Goal: Obtain resource: Download file/media

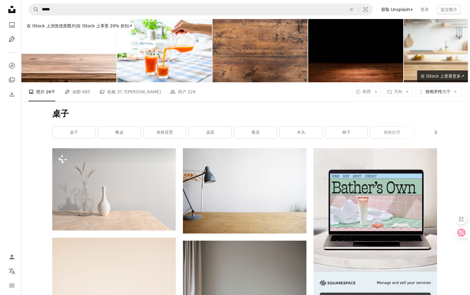
scroll to position [5077, 0]
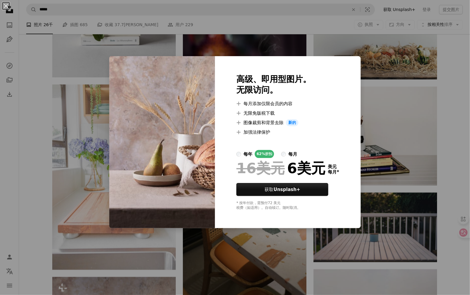
click at [79, 114] on div "An X shape 高级、即用型图片。 无限访问。 A plus sign 每月添加仅限会员的内容 A plus sign 无限免版税下载 A plus s…" at bounding box center [235, 147] width 470 height 295
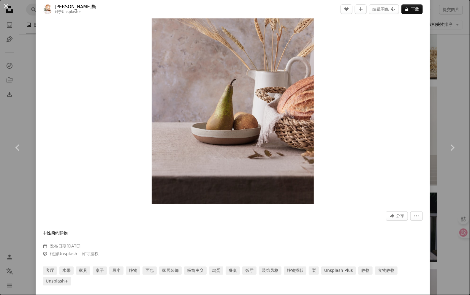
scroll to position [59, 0]
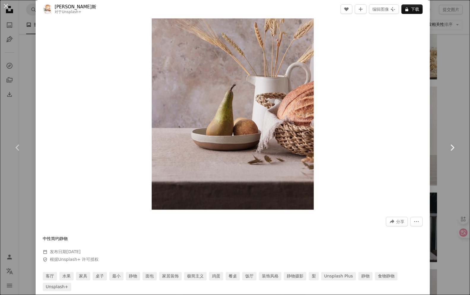
drag, startPoint x: 233, startPoint y: 116, endPoint x: 434, endPoint y: 166, distance: 206.7
click at [434, 166] on link "Chevron right" at bounding box center [452, 147] width 36 height 57
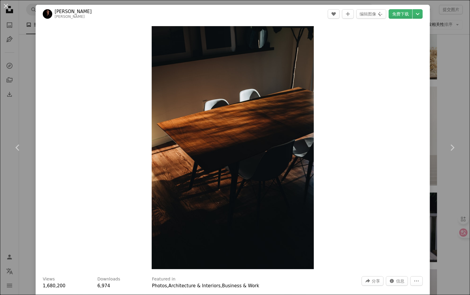
click at [443, 100] on div "An X shape Chevron left Chevron right 李·[PERSON_NAME] 李[PERSON_NAME] A heart A …" at bounding box center [235, 147] width 470 height 295
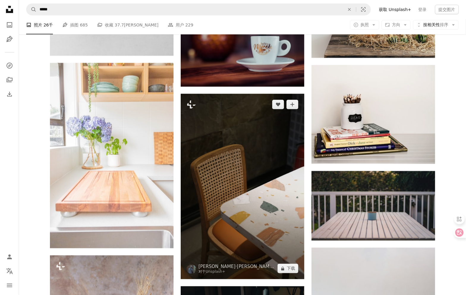
scroll to position [5106, 0]
